Goal: Task Accomplishment & Management: Manage account settings

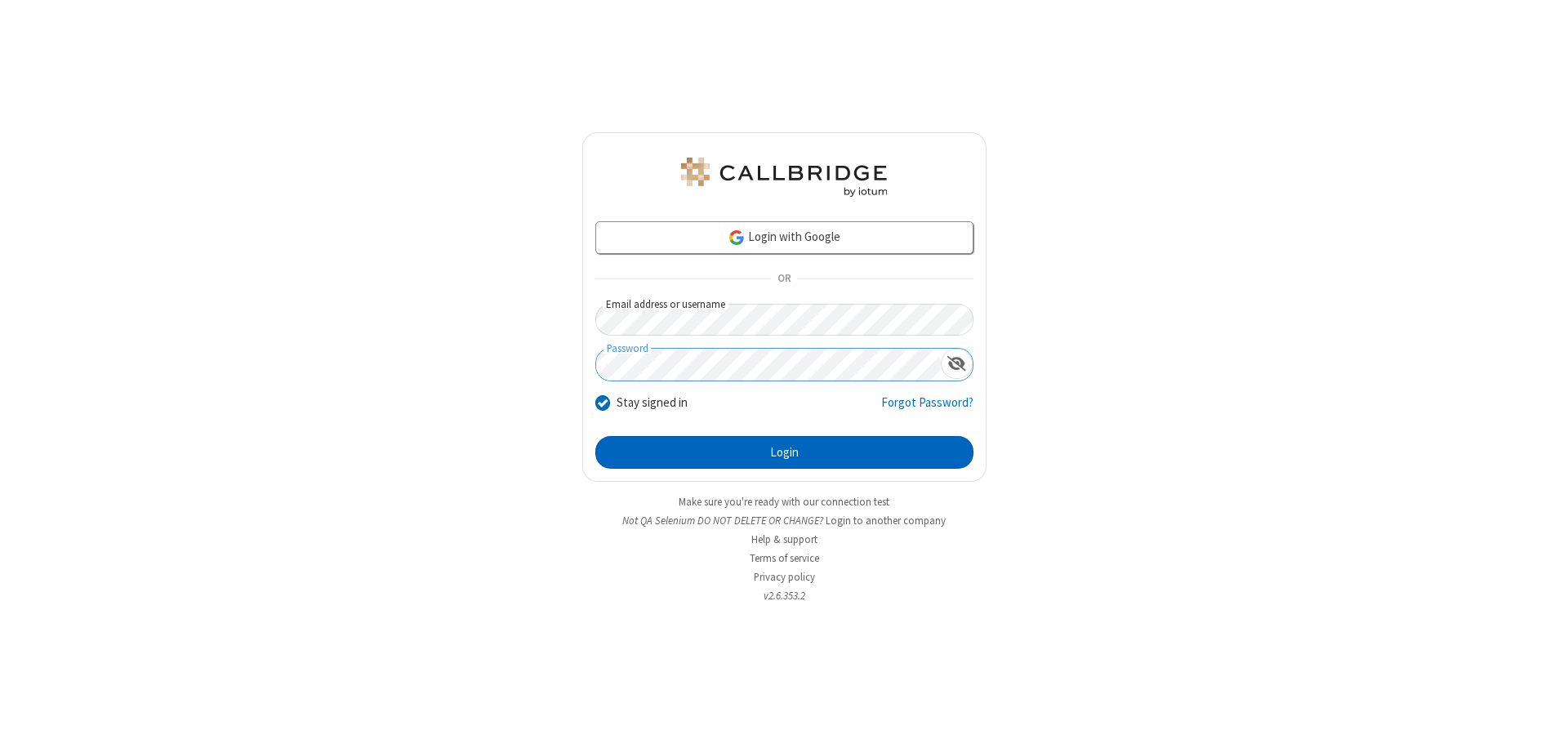
click at [784, 453] on button "Login" at bounding box center [784, 453] width 378 height 33
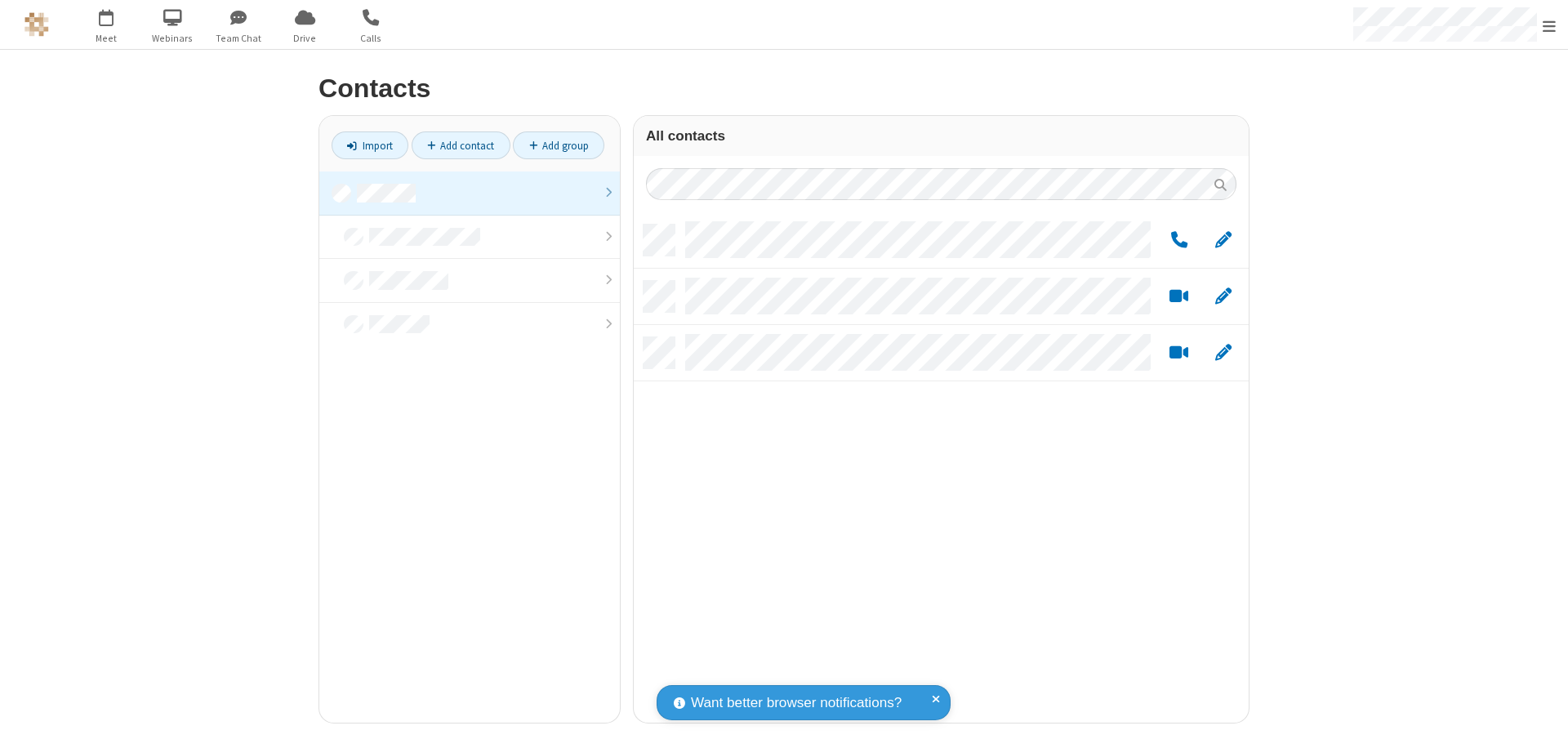
click at [470, 193] on link at bounding box center [470, 194] width 301 height 44
click at [559, 146] on link "Add group" at bounding box center [559, 145] width 92 height 28
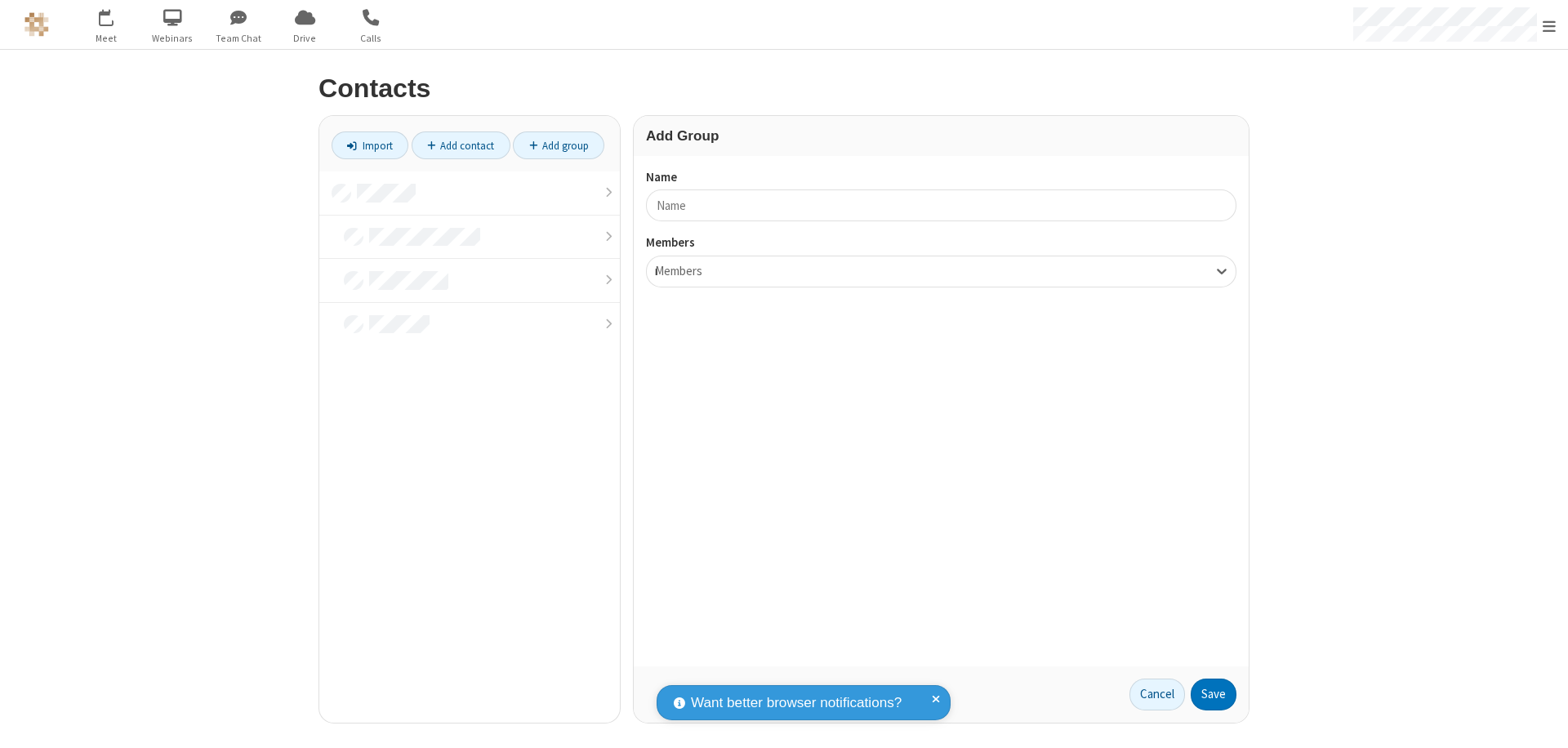
type input "name17"
click at [1214, 695] on button "Save" at bounding box center [1213, 695] width 45 height 33
